Goal: Navigation & Orientation: Go to known website

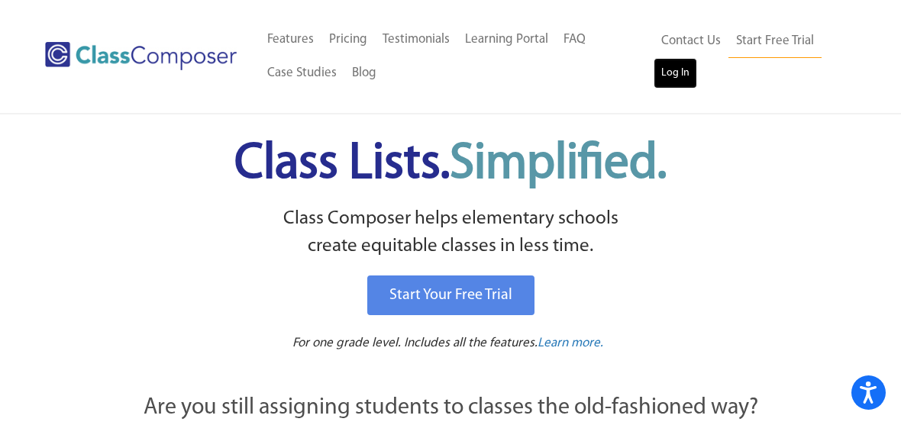
click at [684, 82] on link "Log In" at bounding box center [676, 73] width 44 height 31
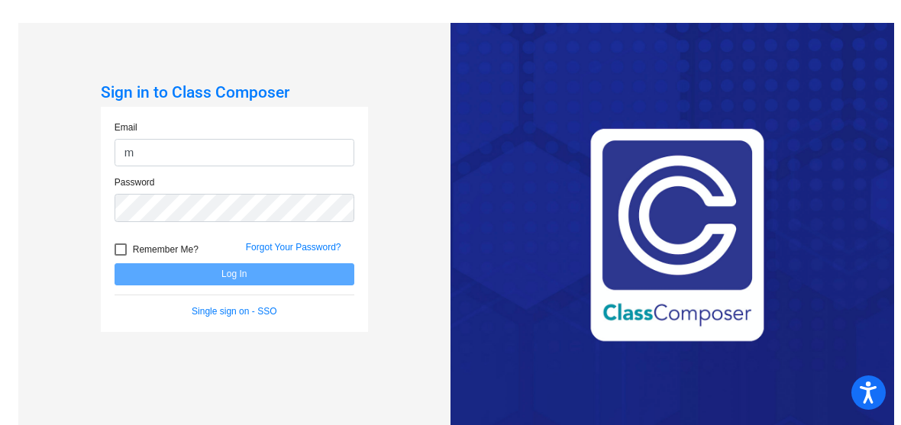
type input "[EMAIL_ADDRESS][DOMAIN_NAME]"
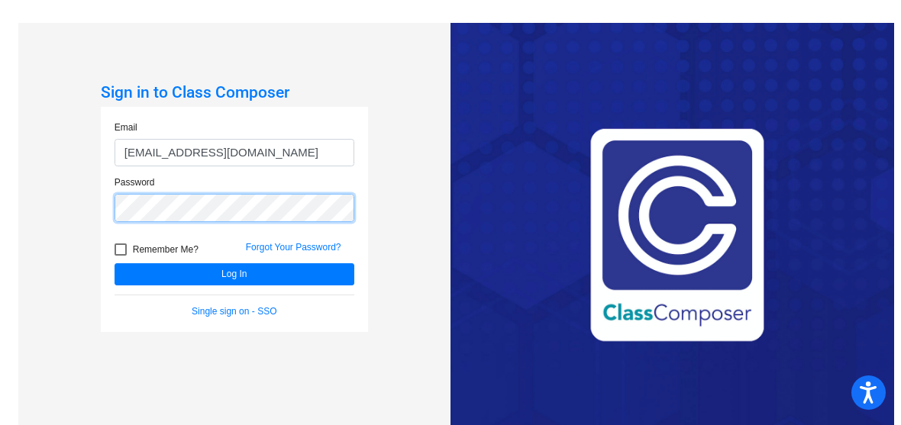
click at [115, 264] on button "Log In" at bounding box center [235, 275] width 240 height 22
